Goal: Task Accomplishment & Management: Complete application form

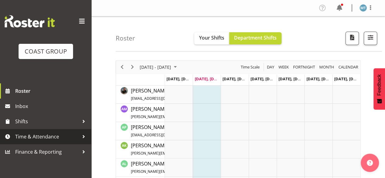
click at [47, 135] on span "Time & Attendance" at bounding box center [47, 136] width 64 height 9
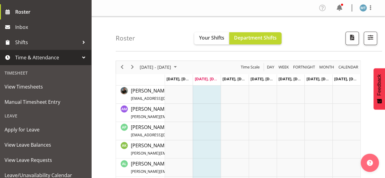
scroll to position [91, 0]
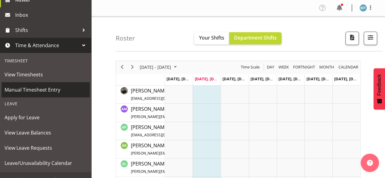
click at [46, 88] on span "Manual Timesheet Entry" at bounding box center [46, 89] width 82 height 9
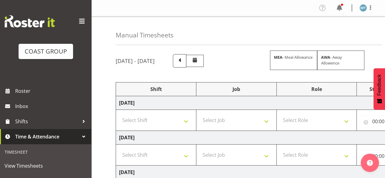
click at [77, 21] on span at bounding box center [82, 21] width 10 height 10
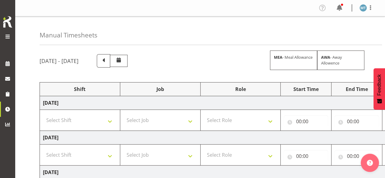
scroll to position [61, 0]
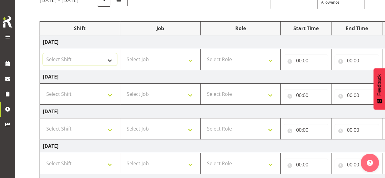
click at [88, 57] on select "Select Shift Assist Carlton EVents Assist Carlton EVents Assist Carlton Events …" at bounding box center [80, 59] width 74 height 12
select select "38155"
click at [43, 53] on select "Select Shift Assist Carlton EVents Assist Carlton EVents Assist Carlton Events …" at bounding box center [80, 59] width 74 height 12
click at [140, 57] on select "Select Job 1 Carlton Events 1 Carlton Hamilton 1 Carlton Wellington 1 EHS WAREH…" at bounding box center [160, 59] width 74 height 12
select select "69"
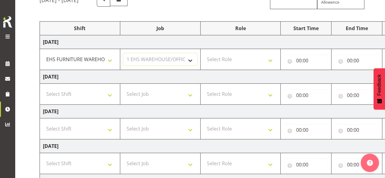
click at [123, 53] on select "Select Job 1 Carlton Events 1 Carlton Hamilton 1 Carlton Wellington 1 EHS WAREH…" at bounding box center [160, 59] width 74 height 12
click at [213, 58] on select "Select Role EHS AKL FURNITURE" at bounding box center [240, 59] width 74 height 12
select select "189"
click at [203, 53] on select "Select Role EHS AKL FURNITURE" at bounding box center [240, 59] width 74 height 12
click at [302, 60] on input "00:00" at bounding box center [305, 60] width 44 height 12
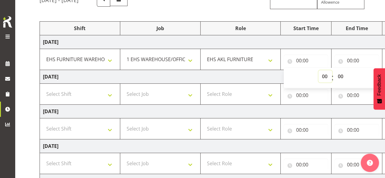
click at [325, 75] on select "00 01 02 03 04 05 06 07 08 09 10 11 12 13 14 15 16 17 18 19 20 21 22 23" at bounding box center [325, 76] width 14 height 12
select select "7"
click at [318, 70] on select "00 01 02 03 04 05 06 07 08 09 10 11 12 13 14 15 16 17 18 19 20 21 22 23" at bounding box center [325, 76] width 14 height 12
type input "07:00"
click at [354, 59] on input "00:00" at bounding box center [356, 60] width 44 height 12
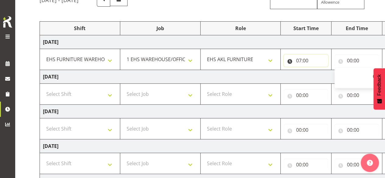
click at [304, 61] on input "07:00" at bounding box center [305, 60] width 44 height 12
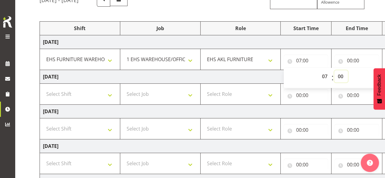
click at [341, 77] on select "00 01 02 03 04 05 06 07 08 09 10 11 12 13 14 15 16 17 18 19 20 21 22 23 24 25 2…" at bounding box center [341, 76] width 14 height 12
select select "30"
click at [334, 70] on select "00 01 02 03 04 05 06 07 08 09 10 11 12 13 14 15 16 17 18 19 20 21 22 23 24 25 2…" at bounding box center [341, 76] width 14 height 12
type input "07:30"
click at [348, 60] on input "00:00" at bounding box center [356, 60] width 44 height 12
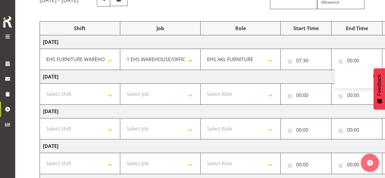
drag, startPoint x: 332, startPoint y: 15, endPoint x: 282, endPoint y: 12, distance: 50.3
click at [282, 12] on div "September 24th - September 30th 2025 MEA - Meal Allowance AWA - Away Allowence …" at bounding box center [212, 150] width 345 height 323
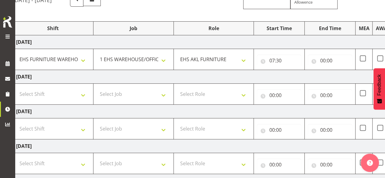
scroll to position [0, 29]
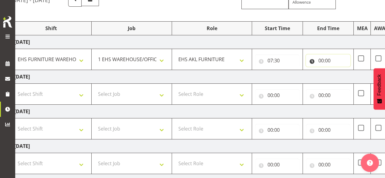
click at [321, 60] on input "00:00" at bounding box center [328, 60] width 44 height 12
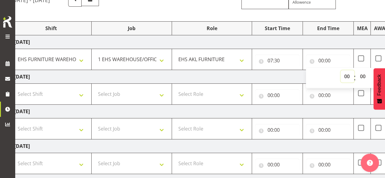
click at [348, 77] on select "00 01 02 03 04 05 06 07 08 09 10 11 12 13 14 15 16 17 18 19 20 21 22 23" at bounding box center [347, 76] width 14 height 12
select select "16"
click at [340, 70] on select "00 01 02 03 04 05 06 07 08 09 10 11 12 13 14 15 16 17 18 19 20 21 22 23" at bounding box center [347, 76] width 14 height 12
type input "16:00"
click at [70, 95] on select "Select Shift Assist Carlton EVents Assist Carlton EVents Assist Carlton Events …" at bounding box center [51, 94] width 74 height 12
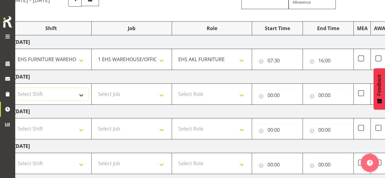
select select "38155"
click at [14, 88] on select "Select Shift Assist Carlton EVents Assist Carlton EVents Assist Carlton Events …" at bounding box center [51, 94] width 74 height 12
click at [117, 91] on select "Select Job 1 Carlton Events 1 Carlton Hamilton 1 Carlton Wellington 1 EHS WAREH…" at bounding box center [132, 94] width 74 height 12
select select "69"
click at [95, 88] on select "Select Job 1 Carlton Events 1 Carlton Hamilton 1 Carlton Wellington 1 EHS WAREH…" at bounding box center [132, 94] width 74 height 12
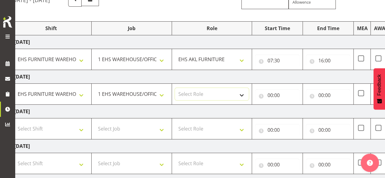
click at [181, 94] on select "Select Role EHS AKL FURNITURE" at bounding box center [212, 94] width 74 height 12
select select "189"
click at [175, 88] on select "Select Role EHS AKL FURNITURE" at bounding box center [212, 94] width 74 height 12
click at [271, 93] on input "00:00" at bounding box center [277, 95] width 44 height 12
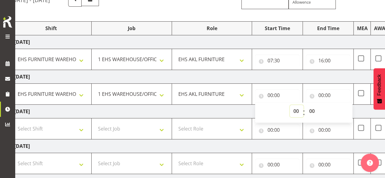
click at [296, 109] on select "00 01 02 03 04 05 06 07 08 09 10 11 12 13 14 15 16 17 18 19 20 21 22 23" at bounding box center [296, 111] width 14 height 12
select select "8"
click at [289, 105] on select "00 01 02 03 04 05 06 07 08 09 10 11 12 13 14 15 16 17 18 19 20 21 22 23" at bounding box center [296, 111] width 14 height 12
type input "08:00"
click at [320, 95] on input "00:00" at bounding box center [328, 95] width 44 height 12
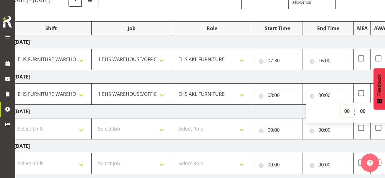
click at [345, 113] on select "00 01 02 03 04 05 06 07 08 09 10 11 12 13 14 15 16 17 18 19 20 21 22 23" at bounding box center [347, 111] width 14 height 12
select select "18"
click at [340, 105] on select "00 01 02 03 04 05 06 07 08 09 10 11 12 13 14 15 16 17 18 19 20 21 22 23" at bounding box center [347, 111] width 14 height 12
type input "18:00"
click at [359, 112] on select "00 01 02 03 04 05 06 07 08 09 10 11 12 13 14 15 16 17 18 19 20 21 22 23 24 25 2…" at bounding box center [363, 111] width 14 height 12
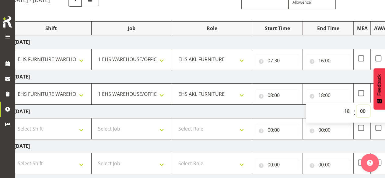
select select "30"
click at [356, 105] on select "00 01 02 03 04 05 06 07 08 09 10 11 12 13 14 15 16 17 18 19 20 21 22 23 24 25 2…" at bounding box center [363, 111] width 14 height 12
type input "18:30"
click at [75, 129] on select "Select Shift Assist Carlton EVents Assist Carlton EVents Assist Carlton Events …" at bounding box center [51, 129] width 74 height 12
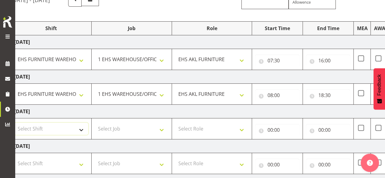
select select "38155"
click at [14, 123] on select "Select Shift Assist Carlton EVents Assist Carlton EVents Assist Carlton Events …" at bounding box center [51, 129] width 74 height 12
click at [107, 131] on select "Select Job 1 Carlton Events 1 Carlton Hamilton 1 Carlton Wellington 1 EHS WAREH…" at bounding box center [132, 129] width 74 height 12
select select "69"
click at [95, 123] on select "Select Job 1 Carlton Events 1 Carlton Hamilton 1 Carlton Wellington 1 EHS WAREH…" at bounding box center [132, 129] width 74 height 12
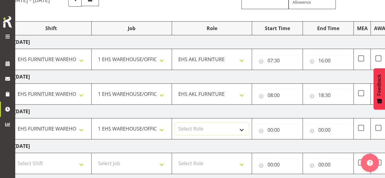
click at [192, 130] on select "Select Role EHS AKL FURNITURE" at bounding box center [212, 129] width 74 height 12
select select "189"
click at [175, 123] on select "Select Role EHS AKL FURNITURE" at bounding box center [212, 129] width 74 height 12
click at [269, 128] on input "00:00" at bounding box center [277, 130] width 44 height 12
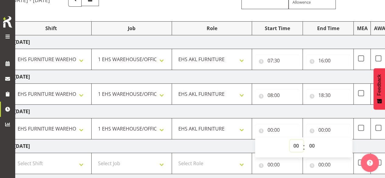
click at [294, 144] on select "00 01 02 03 04 05 06 07 08 09 10 11 12 13 14 15 16 17 18 19 20 21 22 23" at bounding box center [296, 146] width 14 height 12
select select "8"
click at [289, 140] on select "00 01 02 03 04 05 06 07 08 09 10 11 12 13 14 15 16 17 18 19 20 21 22 23" at bounding box center [296, 146] width 14 height 12
type input "08:00"
click at [323, 129] on input "00:00" at bounding box center [328, 130] width 44 height 12
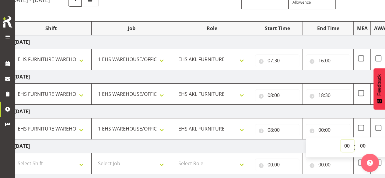
click at [348, 146] on select "00 01 02 03 04 05 06 07 08 09 10 11 12 13 14 15 16 17 18 19 20 21 22 23" at bounding box center [347, 146] width 14 height 12
select select "17"
click at [340, 140] on select "00 01 02 03 04 05 06 07 08 09 10 11 12 13 14 15 16 17 18 19 20 21 22 23" at bounding box center [347, 146] width 14 height 12
type input "17:00"
click at [349, 143] on select "00 01 02 03 04 05 06 07 08 09 10 11 12 13 14 15 16 17 18 19 20 21 22 23" at bounding box center [347, 146] width 14 height 12
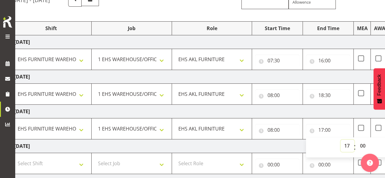
select select "18"
click at [340, 140] on select "00 01 02 03 04 05 06 07 08 09 10 11 12 13 14 15 16 17 18 19 20 21 22 23" at bounding box center [347, 146] width 14 height 12
type input "18:00"
click at [292, 143] on td "Saturday 27th September 2025" at bounding box center [223, 146] width 425 height 14
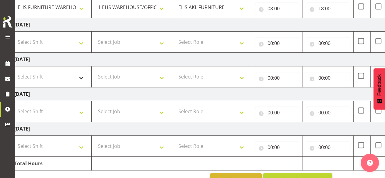
scroll to position [182, 0]
click at [71, 107] on select "Select Shift Assist Carlton EVents Assist Carlton EVents Assist Carlton Events …" at bounding box center [51, 111] width 74 height 12
select select "38155"
click at [14, 105] on select "Select Shift Assist Carlton EVents Assist Carlton EVents Assist Carlton Events …" at bounding box center [51, 111] width 74 height 12
click at [114, 111] on select "Select Job 1 Carlton Events 1 Carlton Hamilton 1 Carlton Wellington 1 EHS WAREH…" at bounding box center [132, 111] width 74 height 12
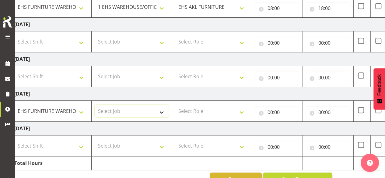
select select "69"
click at [95, 105] on select "Select Job 1 Carlton Events 1 Carlton Hamilton 1 Carlton Wellington 1 EHS WAREH…" at bounding box center [132, 111] width 74 height 12
click at [184, 108] on select "Select Role EHS AKL FURNITURE" at bounding box center [212, 111] width 74 height 12
select select "189"
click at [175, 105] on select "Select Role EHS AKL FURNITURE" at bounding box center [212, 111] width 74 height 12
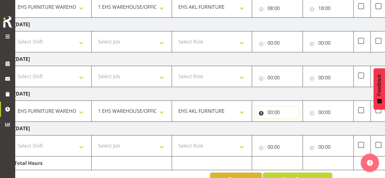
click at [267, 110] on input "00:00" at bounding box center [277, 112] width 44 height 12
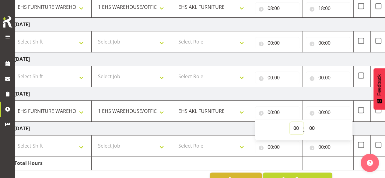
click at [294, 124] on select "00 01 02 03 04 05 06 07 08 09 10 11 12 13 14 15 16 17 18 19 20 21 22 23" at bounding box center [296, 128] width 14 height 12
select select "8"
click at [289, 122] on select "00 01 02 03 04 05 06 07 08 09 10 11 12 13 14 15 16 17 18 19 20 21 22 23" at bounding box center [296, 128] width 14 height 12
type input "08:00"
click at [321, 109] on input "00:00" at bounding box center [328, 112] width 44 height 12
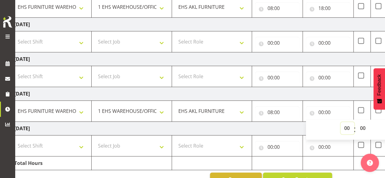
click at [344, 129] on select "00 01 02 03 04 05 06 07 08 09 10 11 12 13 14 15 16 17 18 19 20 21 22 23" at bounding box center [347, 128] width 14 height 12
select select "16"
click at [340, 122] on select "00 01 02 03 04 05 06 07 08 09 10 11 12 13 14 15 16 17 18 19 20 21 22 23" at bounding box center [347, 128] width 14 height 12
type input "16:00"
click at [303, 123] on td "Tuesday 30th September 2025" at bounding box center [223, 129] width 425 height 14
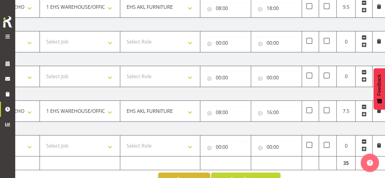
scroll to position [0, 81]
click at [363, 112] on span at bounding box center [363, 114] width 5 height 5
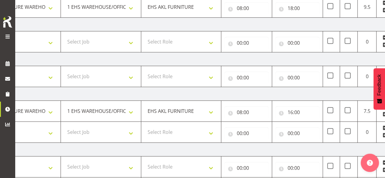
scroll to position [0, 0]
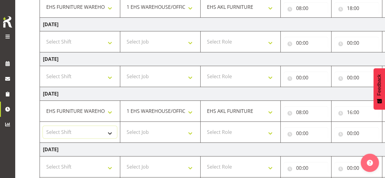
click at [102, 129] on select "Select Shift Assist Carlton EVents Assist Carlton EVents Assist Carlton Events …" at bounding box center [80, 132] width 74 height 12
select select "38155"
click at [43, 126] on select "Select Shift Assist Carlton EVents Assist Carlton EVents Assist Carlton Events …" at bounding box center [80, 132] width 74 height 12
click at [133, 129] on select "Select Job 1 Carlton Events 1 Carlton Hamilton 1 Carlton Wellington 1 EHS WAREH…" at bounding box center [160, 132] width 74 height 12
click at [123, 126] on select "Select Job 1 Carlton Events 1 Carlton Hamilton 1 Carlton Wellington 1 EHS WAREH…" at bounding box center [160, 132] width 74 height 12
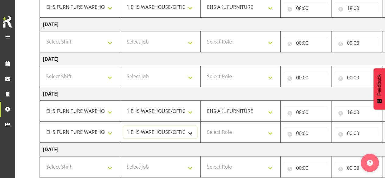
click at [157, 132] on select "1 Carlton Events 1 Carlton Hamilton 1 Carlton Wellington 1 EHS WAREHOUSE/OFFICE…" at bounding box center [160, 132] width 74 height 12
select select "8653"
click at [123, 126] on select "1 Carlton Events 1 Carlton Hamilton 1 Carlton Wellington 1 EHS WAREHOUSE/OFFICE…" at bounding box center [160, 132] width 74 height 12
click at [212, 132] on select "Select Role EHS AKL FURNITURE" at bounding box center [240, 132] width 74 height 12
select select "189"
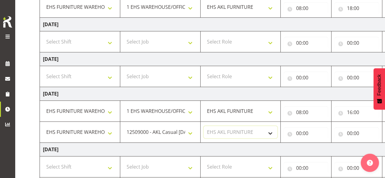
click at [203, 126] on select "Select Role EHS AKL FURNITURE" at bounding box center [240, 132] width 74 height 12
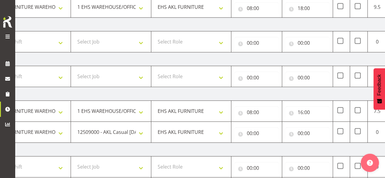
scroll to position [0, 81]
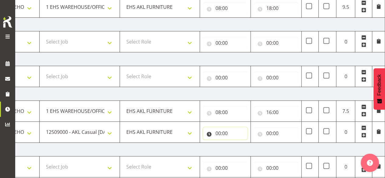
click at [221, 131] on input "00:00" at bounding box center [225, 133] width 44 height 12
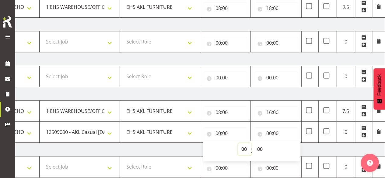
click at [248, 148] on select "00 01 02 03 04 05 06 07 08 09 10 11 12 13 14 15 16 17 18 19 20 21 22 23" at bounding box center [244, 149] width 14 height 12
select select "16"
click at [237, 143] on select "00 01 02 03 04 05 06 07 08 09 10 11 12 13 14 15 16 17 18 19 20 21 22 23" at bounding box center [244, 149] width 14 height 12
type input "16:00"
click at [269, 132] on input "00:00" at bounding box center [276, 133] width 44 height 12
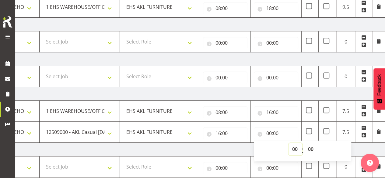
click at [292, 146] on select "00 01 02 03 04 05 06 07 08 09 10 11 12 13 14 15 16 17 18 19 20 21 22 23" at bounding box center [295, 149] width 14 height 12
select select "17"
click at [288, 143] on select "00 01 02 03 04 05 06 07 08 09 10 11 12 13 14 15 16 17 18 19 20 21 22 23" at bounding box center [295, 149] width 14 height 12
type input "17:00"
click at [308, 148] on select "00 01 02 03 04 05 06 07 08 09 10 11 12 13 14 15 16 17 18 19 20 21 22 23 24 25 2…" at bounding box center [311, 149] width 14 height 12
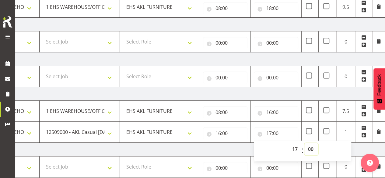
select select "30"
click at [304, 143] on select "00 01 02 03 04 05 06 07 08 09 10 11 12 13 14 15 16 17 18 19 20 21 22 23 24 25 2…" at bounding box center [311, 149] width 14 height 12
type input "17:30"
click at [363, 133] on span at bounding box center [363, 135] width 5 height 5
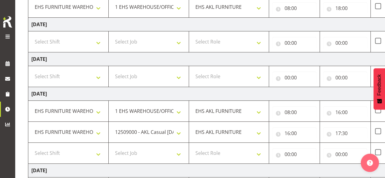
scroll to position [0, 0]
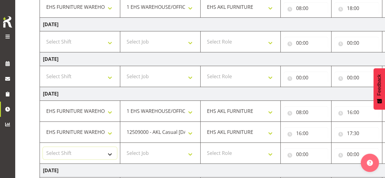
click at [111, 148] on select "Select Shift Assist Carlton EVents Assist Carlton EVents Assist Carlton Events …" at bounding box center [80, 153] width 74 height 12
select select "38155"
click at [43, 147] on select "Select Shift Assist Carlton EVents Assist Carlton EVents Assist Carlton Events …" at bounding box center [80, 153] width 74 height 12
click at [150, 150] on select "Select Job 1 Carlton Events 1 Carlton Hamilton 1 Carlton Wellington 1 EHS WAREH…" at bounding box center [160, 153] width 74 height 12
select select "69"
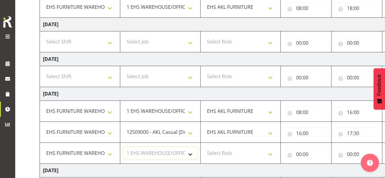
click at [123, 147] on select "Select Job 1 Carlton Events 1 Carlton Hamilton 1 Carlton Wellington 1 EHS WAREH…" at bounding box center [160, 153] width 74 height 12
click at [223, 149] on select "Select Role EHS AKL FURNITURE" at bounding box center [240, 153] width 74 height 12
select select "189"
click at [203, 147] on select "Select Role EHS AKL FURNITURE" at bounding box center [240, 153] width 74 height 12
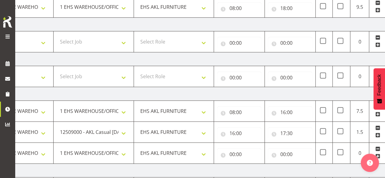
scroll to position [0, 81]
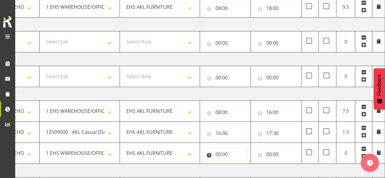
click at [224, 150] on input "00:00" at bounding box center [225, 154] width 44 height 12
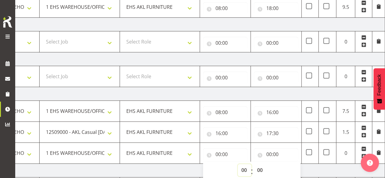
click at [241, 166] on select "00 01 02 03 04 05 06 07 08 09 10 11 12 13 14 15 16 17 18 19 20 21 22 23" at bounding box center [244, 170] width 14 height 12
click at [248, 168] on select "00 01 02 03 04 05 06 07 08 09 10 11 12 13 14 15 16 17 18 19 20 21 22 23" at bounding box center [244, 170] width 14 height 12
select select "17"
click at [237, 164] on select "00 01 02 03 04 05 06 07 08 09 10 11 12 13 14 15 16 17 18 19 20 21 22 23" at bounding box center [244, 170] width 14 height 12
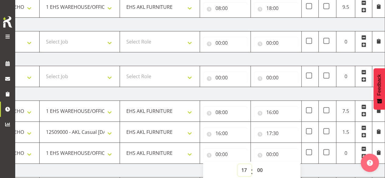
type input "17:00"
click at [262, 168] on select "00 01 02 03 04 05 06 07 08 09 10 11 12 13 14 15 16 17 18 19 20 21 22 23 24 25 2…" at bounding box center [260, 170] width 14 height 12
select select "30"
click at [253, 164] on select "00 01 02 03 04 05 06 07 08 09 10 11 12 13 14 15 16 17 18 19 20 21 22 23 24 25 2…" at bounding box center [260, 170] width 14 height 12
type input "17:30"
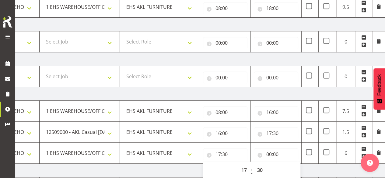
click at [307, 166] on td "Tuesday 30th September 2025" at bounding box center [171, 171] width 425 height 14
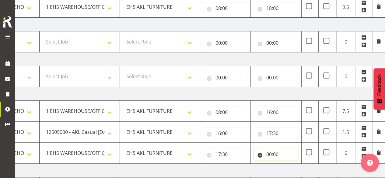
click at [270, 154] on input "00:00" at bounding box center [276, 154] width 44 height 12
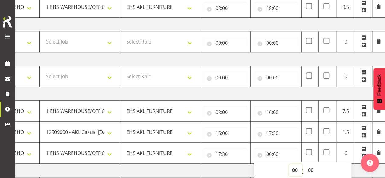
click at [297, 166] on select "00 01 02 03 04 05 06 07 08 09 10 11 12 13 14 15 16 17 18 19 20 21 22 23" at bounding box center [295, 170] width 14 height 12
select select "18"
click at [288, 164] on select "00 01 02 03 04 05 06 07 08 09 10 11 12 13 14 15 16 17 18 19 20 21 22 23" at bounding box center [295, 170] width 14 height 12
type input "18:00"
click at [307, 167] on select "00 01 02 03 04 05 06 07 08 09 10 11 12 13 14 15 16 17 18 19 20 21 22 23 24 25 2…" at bounding box center [311, 170] width 14 height 12
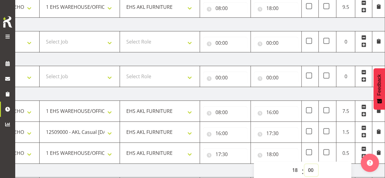
select select "30"
click at [304, 164] on select "00 01 02 03 04 05 06 07 08 09 10 11 12 13 14 15 16 17 18 19 20 21 22 23 24 25 2…" at bounding box center [311, 170] width 14 height 12
type input "18:30"
click at [249, 165] on td "Tuesday 30th September 2025" at bounding box center [171, 171] width 425 height 14
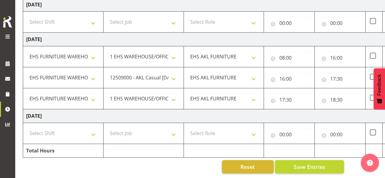
scroll to position [0, 0]
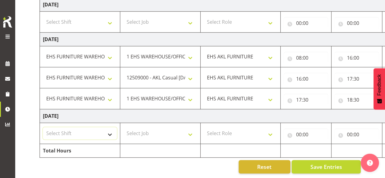
click at [63, 127] on select "Select Shift Assist Carlton EVents Assist Carlton EVents Assist Carlton Events …" at bounding box center [80, 133] width 74 height 12
select select "38155"
click at [43, 127] on select "Select Shift Assist Carlton EVents Assist Carlton EVents Assist Carlton Events …" at bounding box center [80, 133] width 74 height 12
click at [163, 131] on select "Select Job 1 Carlton Events 1 Carlton Hamilton 1 Carlton Wellington 1 EHS WAREH…" at bounding box center [160, 133] width 74 height 12
select select "69"
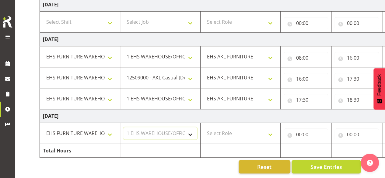
click at [123, 127] on select "Select Job 1 Carlton Events 1 Carlton Hamilton 1 Carlton Wellington 1 EHS WAREH…" at bounding box center [160, 133] width 74 height 12
click at [213, 127] on select "Select Role EHS AKL FURNITURE" at bounding box center [240, 133] width 74 height 12
select select "189"
click at [203, 127] on select "Select Role EHS AKL FURNITURE" at bounding box center [240, 133] width 74 height 12
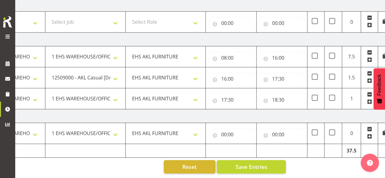
scroll to position [0, 81]
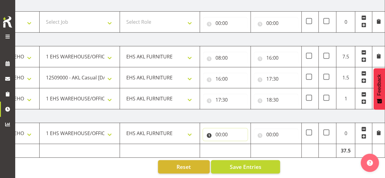
click at [218, 129] on input "00:00" at bounding box center [225, 134] width 44 height 12
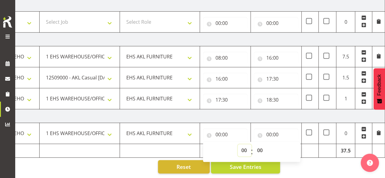
click at [244, 146] on select "00 01 02 03 04 05 06 07 08 09 10 11 12 13 14 15 16 17 18 19 20 21 22 23" at bounding box center [244, 150] width 14 height 12
select select "8"
click at [237, 144] on select "00 01 02 03 04 05 06 07 08 09 10 11 12 13 14 15 16 17 18 19 20 21 22 23" at bounding box center [244, 150] width 14 height 12
type input "08:00"
click at [270, 130] on input "00:00" at bounding box center [276, 134] width 44 height 12
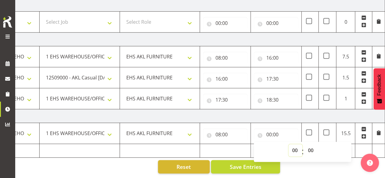
click at [292, 147] on select "00 01 02 03 04 05 06 07 08 09 10 11 12 13 14 15 16 17 18 19 20 21 22 23" at bounding box center [295, 150] width 14 height 12
select select "17"
click at [288, 144] on select "00 01 02 03 04 05 06 07 08 09 10 11 12 13 14 15 16 17 18 19 20 21 22 23" at bounding box center [295, 150] width 14 height 12
type input "17:00"
click at [131, 164] on div "Reset Save Entries" at bounding box center [119, 166] width 321 height 13
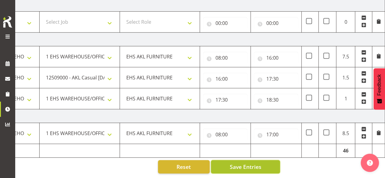
click at [218, 160] on button "Save Entries" at bounding box center [245, 166] width 69 height 13
